Goal: Task Accomplishment & Management: Manage account settings

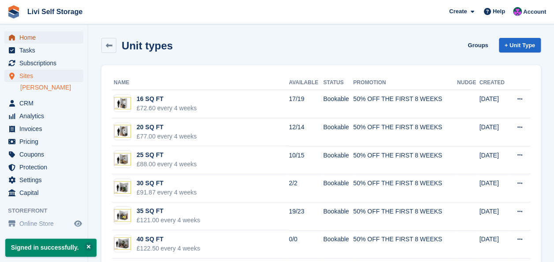
click at [30, 38] on span "Home" at bounding box center [45, 37] width 53 height 12
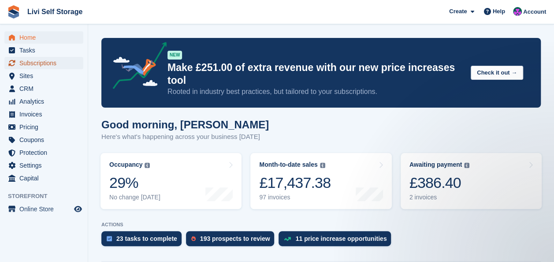
click at [32, 63] on span "Subscriptions" at bounding box center [45, 63] width 53 height 12
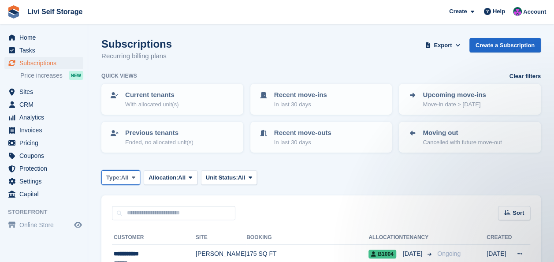
click at [134, 175] on icon at bounding box center [134, 177] width 4 height 6
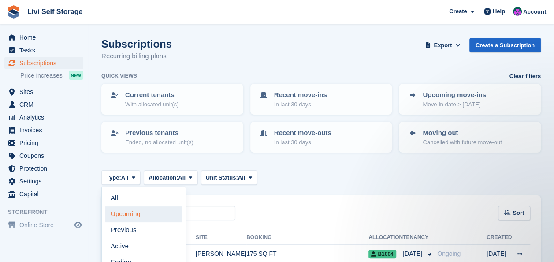
click at [128, 213] on link "Upcoming" at bounding box center [143, 214] width 77 height 16
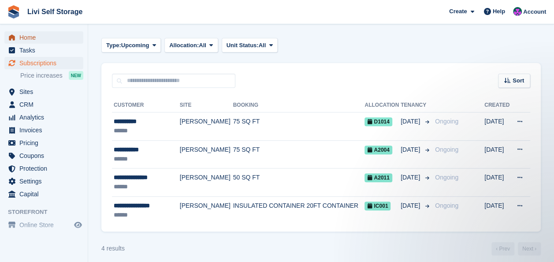
click at [19, 39] on span "Home" at bounding box center [45, 37] width 53 height 12
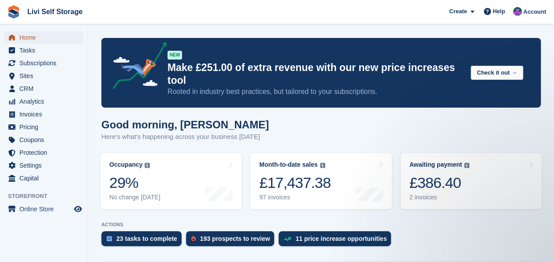
click at [19, 39] on span "Home" at bounding box center [45, 37] width 53 height 12
click at [28, 49] on span "Tasks" at bounding box center [45, 50] width 53 height 12
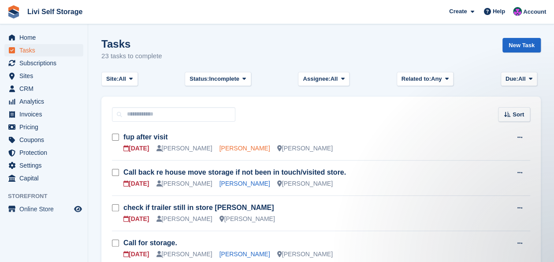
click at [245, 148] on link "Scott McManus" at bounding box center [244, 148] width 51 height 7
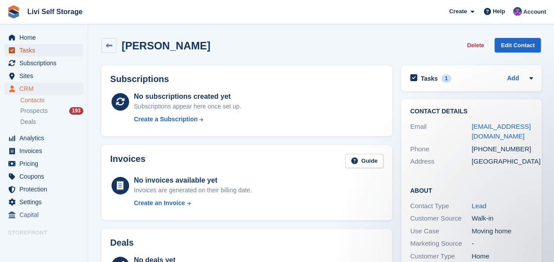
click at [29, 50] on span "Tasks" at bounding box center [45, 50] width 53 height 12
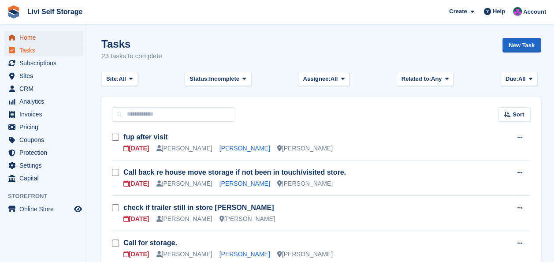
click at [32, 37] on span "Home" at bounding box center [45, 37] width 53 height 12
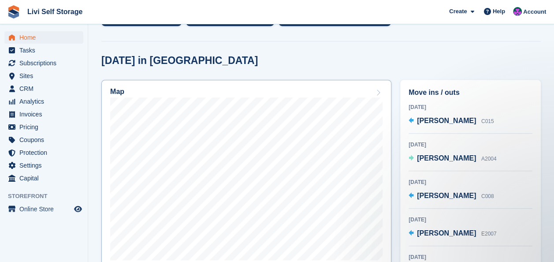
scroll to position [220, 0]
click at [19, 36] on link "Home" at bounding box center [43, 37] width 79 height 12
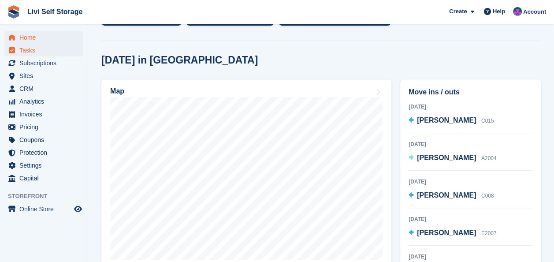
scroll to position [0, 0]
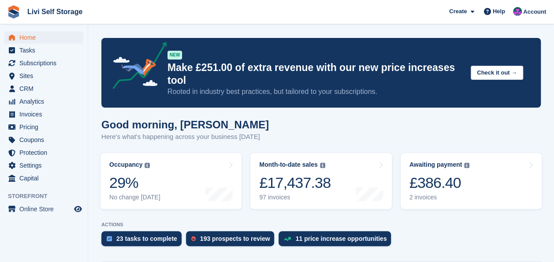
click at [434, 174] on div "£386.40" at bounding box center [439, 183] width 60 height 18
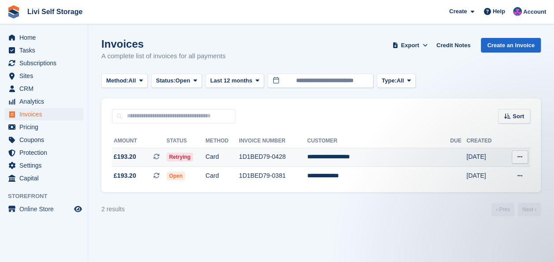
click at [285, 157] on td "1D1BED79-0428" at bounding box center [273, 157] width 68 height 19
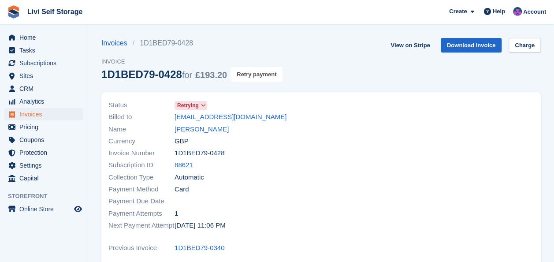
drag, startPoint x: 264, startPoint y: 72, endPoint x: 321, endPoint y: 45, distance: 62.7
click at [263, 72] on button "Retry payment" at bounding box center [256, 74] width 52 height 15
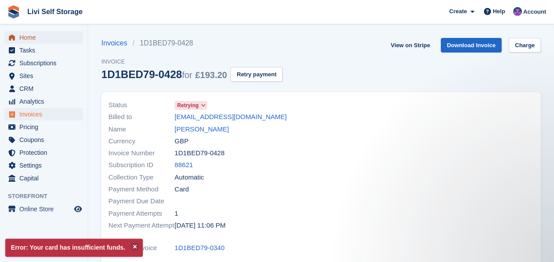
click at [31, 38] on span "Home" at bounding box center [45, 37] width 53 height 12
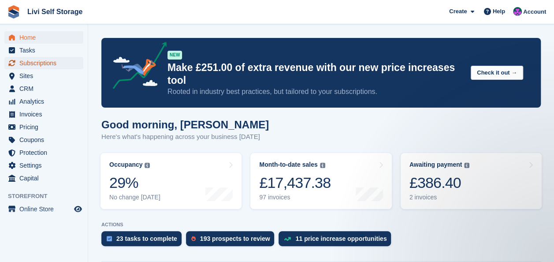
click at [38, 63] on span "Subscriptions" at bounding box center [45, 63] width 53 height 12
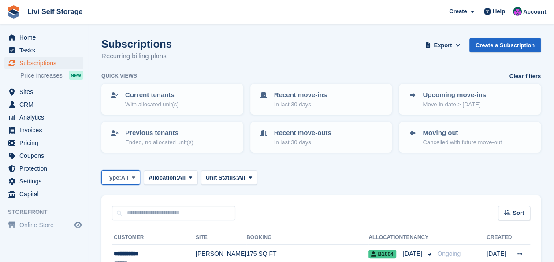
click at [135, 174] on icon at bounding box center [134, 177] width 4 height 6
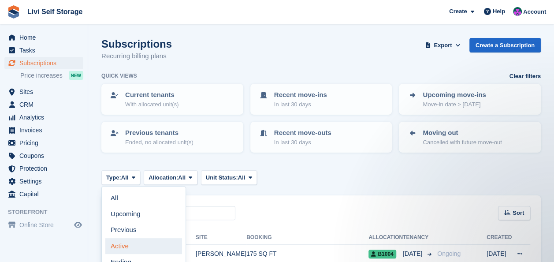
click at [122, 246] on link "Active" at bounding box center [143, 246] width 77 height 16
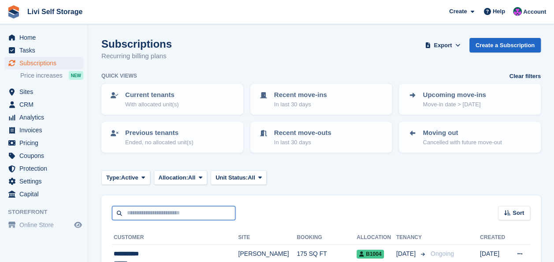
click at [149, 211] on input "text" at bounding box center [173, 213] width 123 height 15
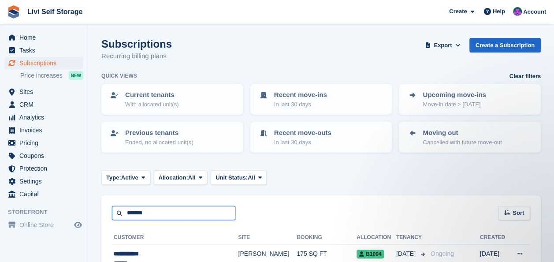
type input "*******"
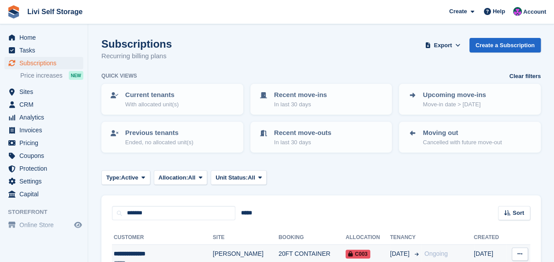
click at [278, 255] on td "20FT CONTAINER" at bounding box center [311, 259] width 67 height 28
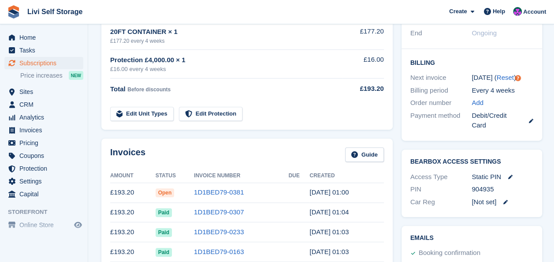
scroll to position [220, 0]
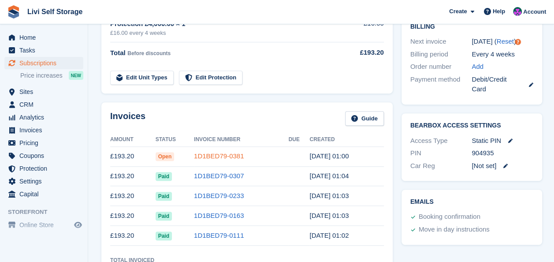
click at [206, 155] on link "1D1BED79-0381" at bounding box center [219, 155] width 50 height 7
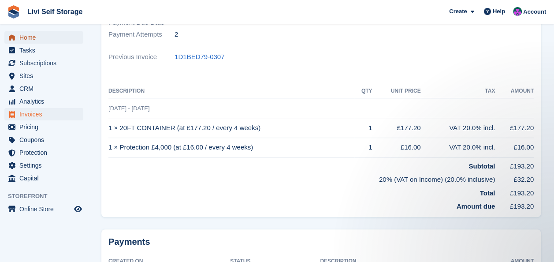
click at [23, 37] on span "Home" at bounding box center [45, 37] width 53 height 12
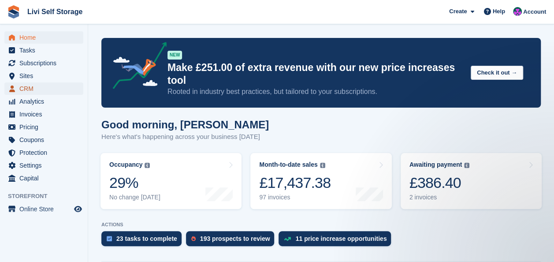
click at [31, 85] on span "CRM" at bounding box center [45, 88] width 53 height 12
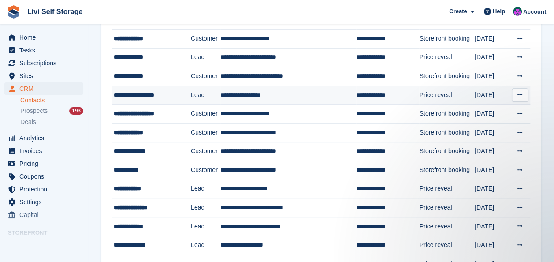
scroll to position [264, 0]
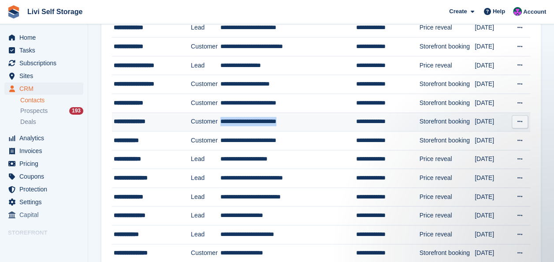
drag, startPoint x: 301, startPoint y: 121, endPoint x: 219, endPoint y: 122, distance: 82.0
click at [220, 122] on td "**********" at bounding box center [288, 121] width 136 height 19
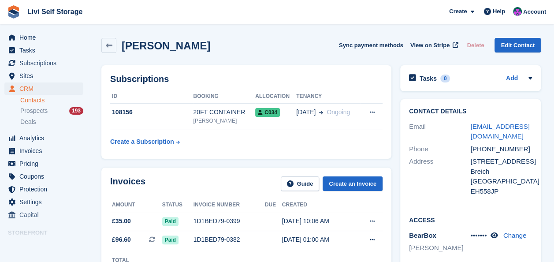
drag, startPoint x: 0, startPoint y: 0, endPoint x: 198, endPoint y: 139, distance: 241.6
click at [199, 144] on table "ID Booking Allocation Tenancy 108156 20FT CONTAINER [GEOGRAPHIC_DATA] C034 [DAT…" at bounding box center [246, 119] width 272 height 61
